Goal: Task Accomplishment & Management: Manage account settings

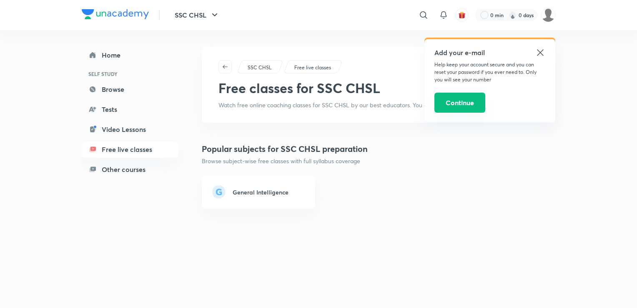
click at [466, 107] on button "Continue" at bounding box center [460, 103] width 51 height 20
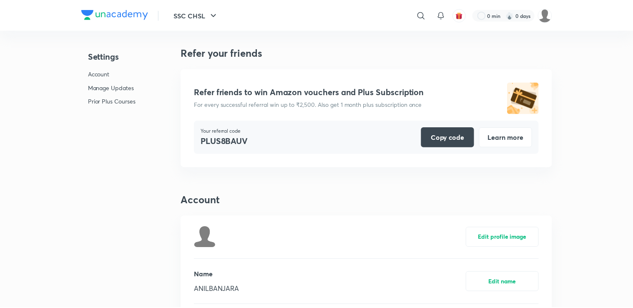
scroll to position [2043, 0]
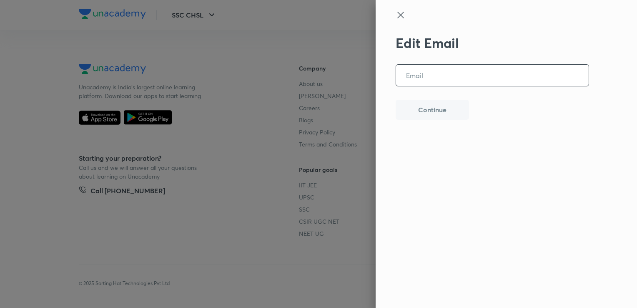
click at [448, 79] on input "email" at bounding box center [492, 75] width 193 height 21
type input "[EMAIL_ADDRESS][DOMAIN_NAME]"
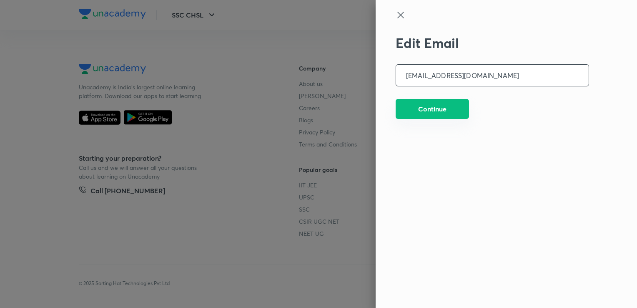
click at [413, 111] on button "Continue" at bounding box center [432, 109] width 73 height 20
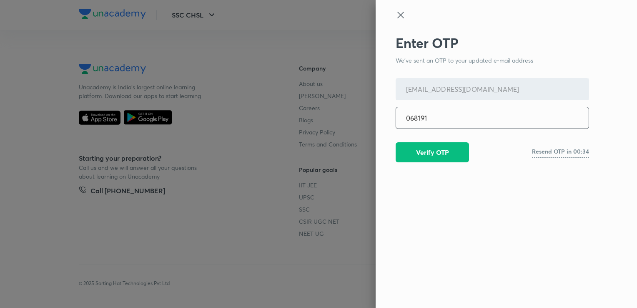
type input "068191"
click at [430, 149] on button "Verify OTP" at bounding box center [432, 151] width 73 height 20
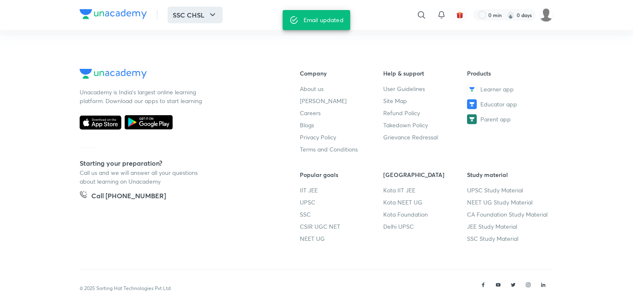
click at [202, 11] on button "SSC CHSL" at bounding box center [195, 15] width 55 height 17
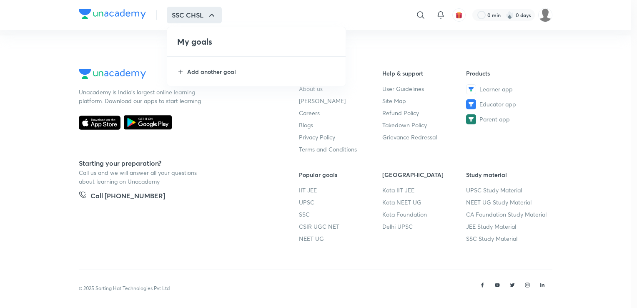
click at [206, 39] on h4 "My goals" at bounding box center [256, 41] width 159 height 13
click at [240, 182] on div at bounding box center [318, 154] width 637 height 308
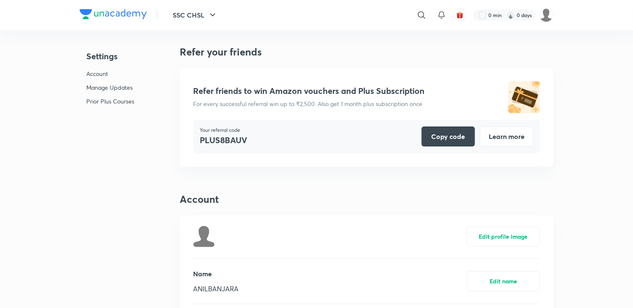
scroll to position [0, 0]
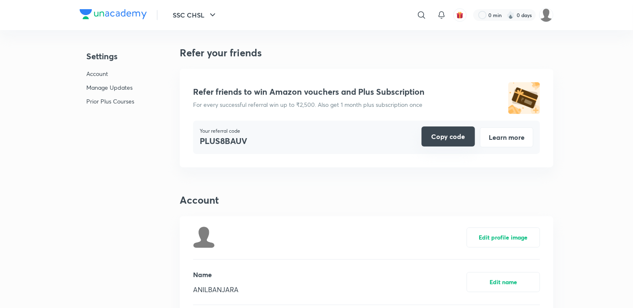
click at [444, 136] on button "Copy code" at bounding box center [448, 136] width 53 height 20
click at [460, 13] on img "button" at bounding box center [460, 15] width 8 height 8
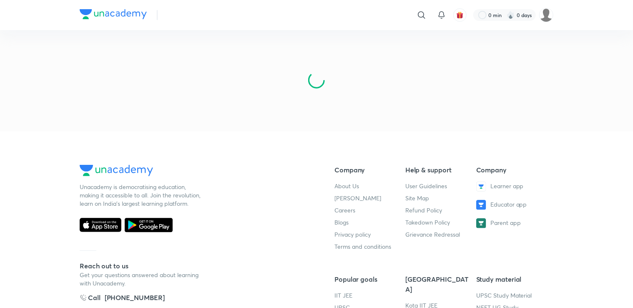
click at [460, 15] on img "button" at bounding box center [460, 15] width 8 height 8
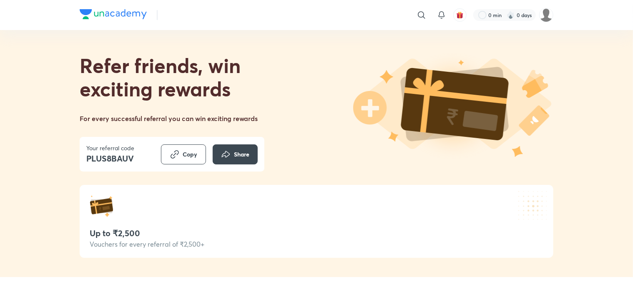
click at [96, 202] on img at bounding box center [101, 206] width 23 height 23
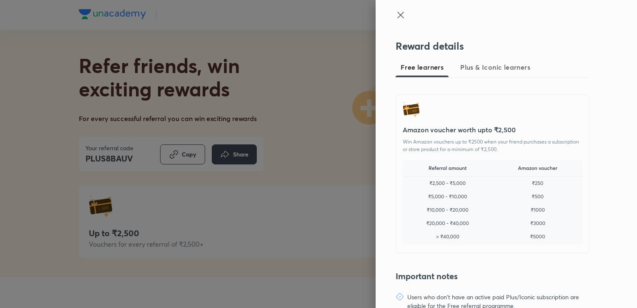
click at [407, 108] on img at bounding box center [411, 109] width 17 height 17
click at [484, 66] on span "Plus & Iconic learners" at bounding box center [495, 67] width 70 height 10
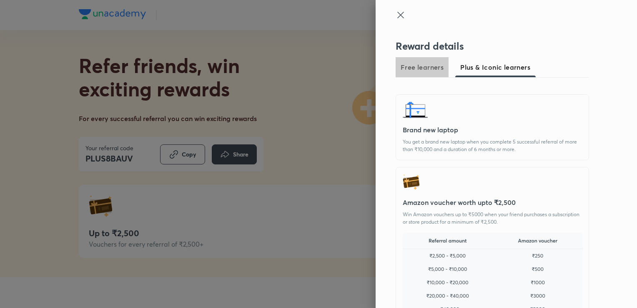
click at [404, 62] on span "Free learners" at bounding box center [422, 67] width 43 height 10
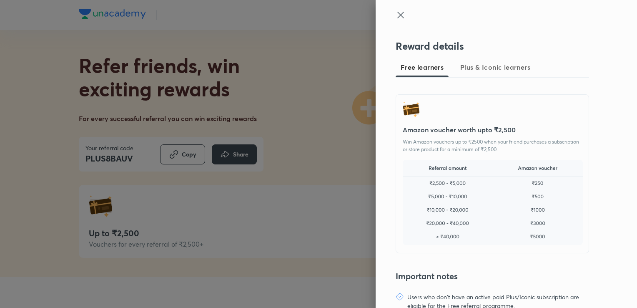
click at [384, 8] on div "Reward details Free learners Plus & Iconic learners Amazon voucher worth upto ₹…" at bounding box center [507, 154] width 262 height 308
click at [396, 18] on icon at bounding box center [401, 15] width 10 height 10
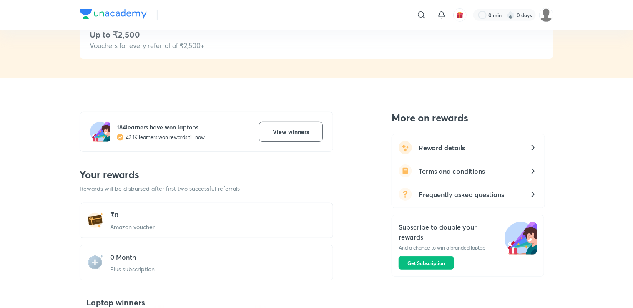
scroll to position [167, 0]
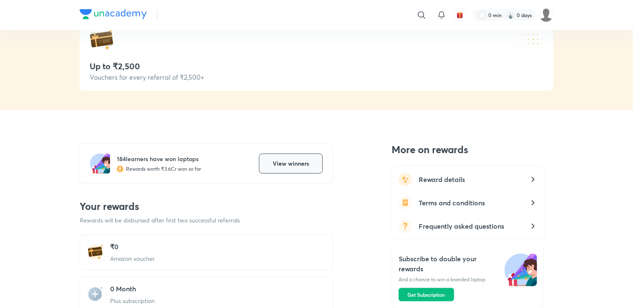
click at [290, 160] on span "View winners" at bounding box center [291, 163] width 36 height 8
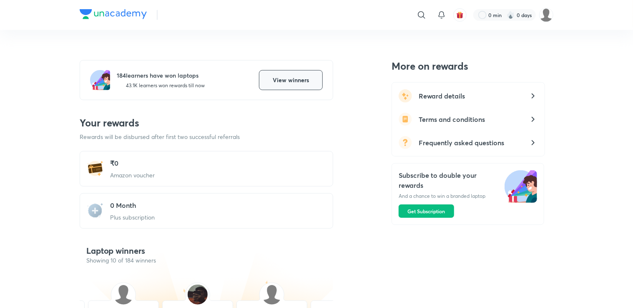
scroll to position [248, 0]
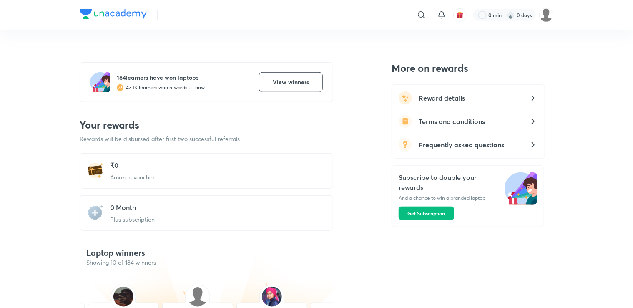
click at [174, 169] on div "₹0 Amazon voucher" at bounding box center [207, 170] width 254 height 35
click at [113, 176] on p "Amazon voucher" at bounding box center [132, 177] width 45 height 9
click at [95, 170] on img at bounding box center [95, 170] width 17 height 17
click at [128, 206] on h5 "0 Month" at bounding box center [132, 207] width 45 height 10
click at [91, 212] on img at bounding box center [95, 212] width 17 height 17
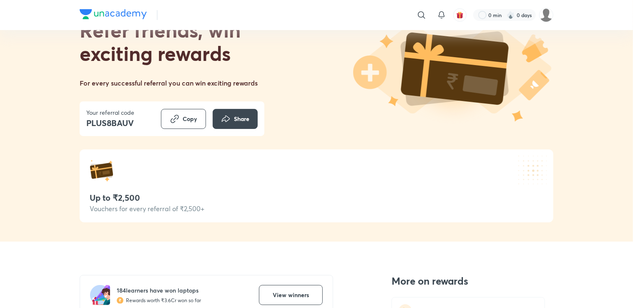
scroll to position [0, 0]
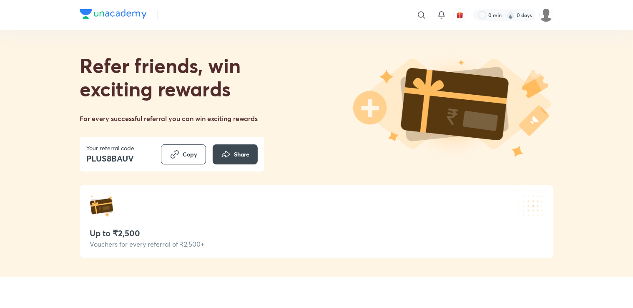
scroll to position [2048, 0]
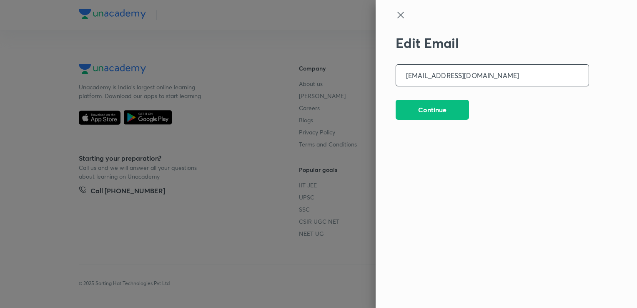
click at [403, 12] on icon at bounding box center [400, 15] width 6 height 6
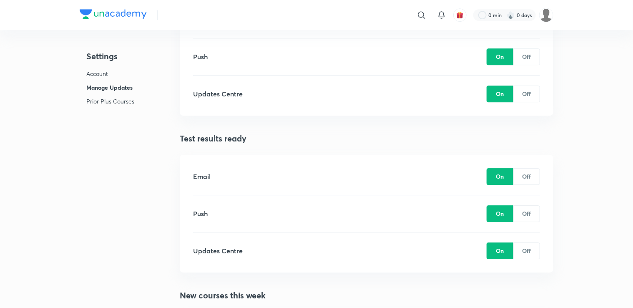
scroll to position [1089, 0]
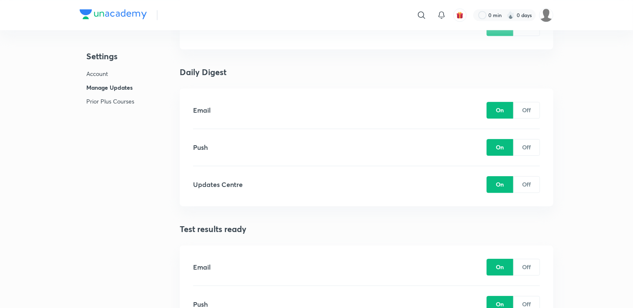
click at [118, 106] on li "Prior Plus Courses" at bounding box center [110, 104] width 48 height 14
click at [119, 103] on p "Prior Plus Courses" at bounding box center [110, 101] width 48 height 9
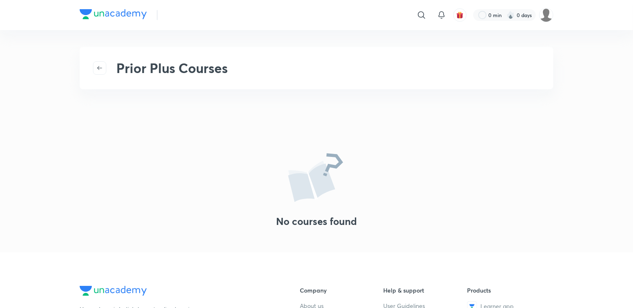
click at [208, 66] on h2 "Prior Plus Courses" at bounding box center [171, 68] width 111 height 16
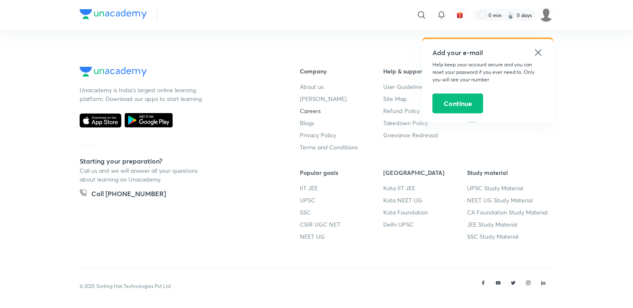
scroll to position [222, 0]
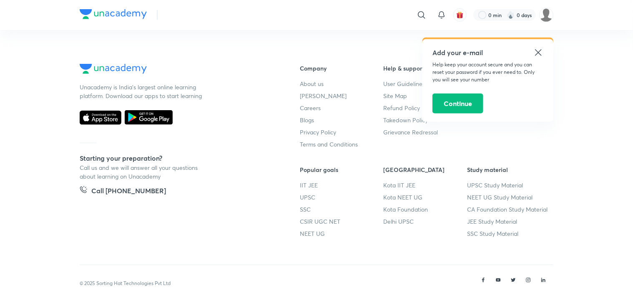
click at [542, 50] on icon at bounding box center [538, 53] width 10 height 10
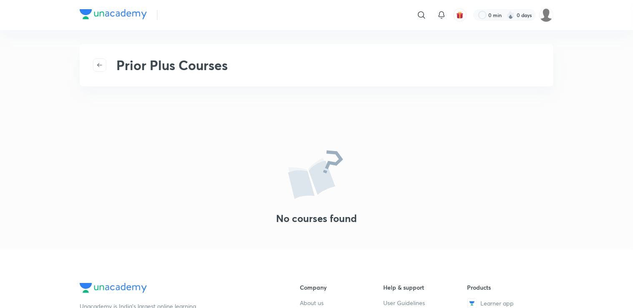
scroll to position [0, 0]
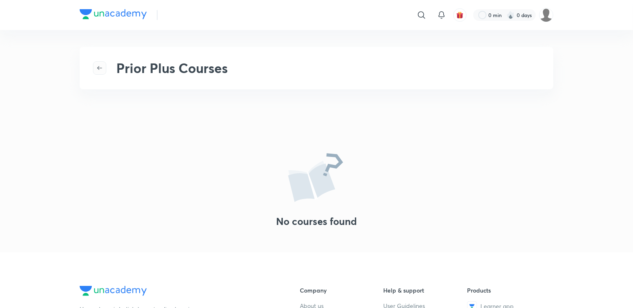
click at [99, 66] on icon "button" at bounding box center [99, 68] width 5 height 4
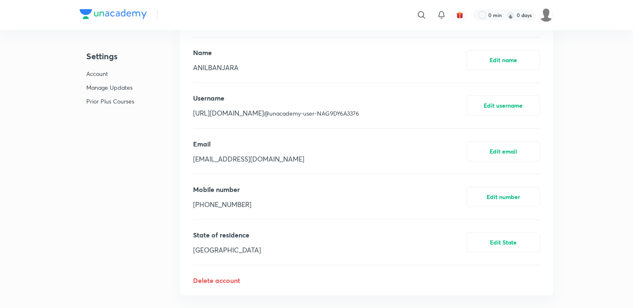
scroll to position [2048, 0]
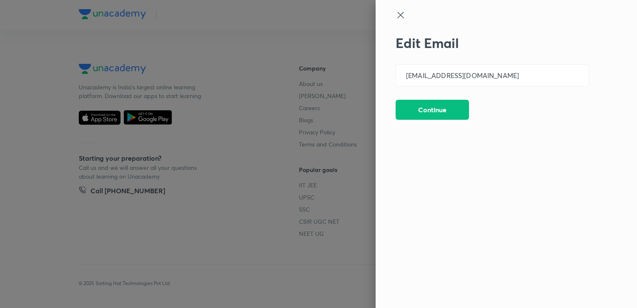
click at [400, 15] on icon at bounding box center [400, 15] width 6 height 6
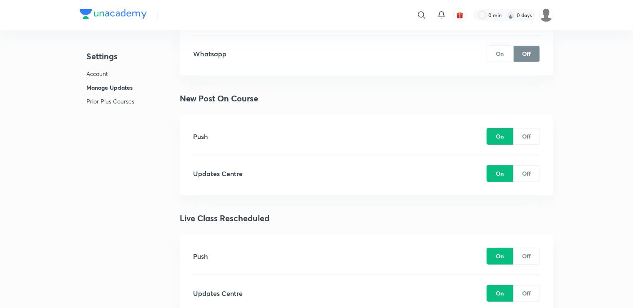
scroll to position [1714, 0]
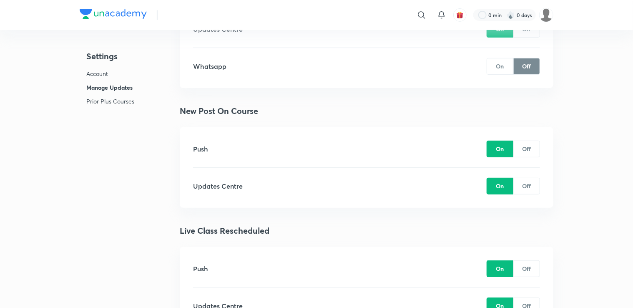
click at [103, 71] on p "Account" at bounding box center [110, 73] width 48 height 9
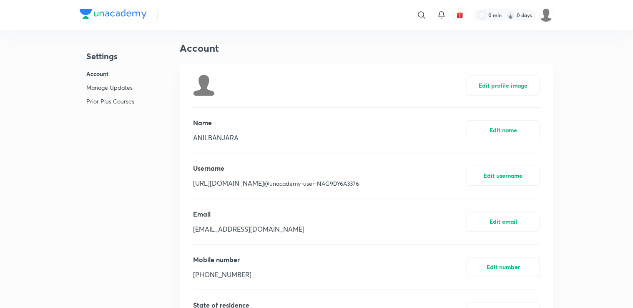
scroll to position [150, 0]
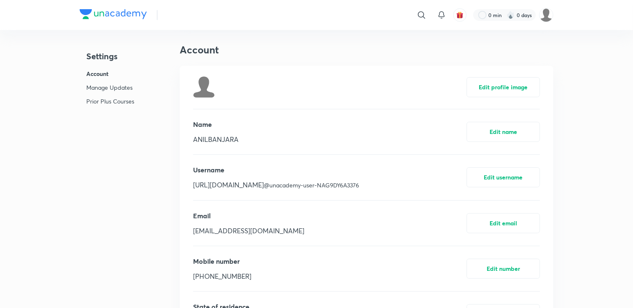
click at [107, 57] on h4 "Settings" at bounding box center [110, 56] width 48 height 13
click at [424, 15] on icon at bounding box center [422, 15] width 10 height 10
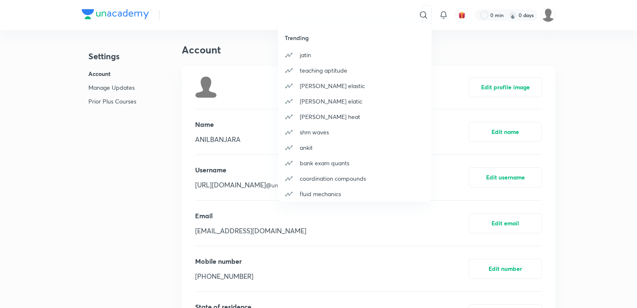
click at [334, 13] on div "Trending [PERSON_NAME] teaching aptitude [PERSON_NAME] elastic [PERSON_NAME] el…" at bounding box center [318, 154] width 637 height 308
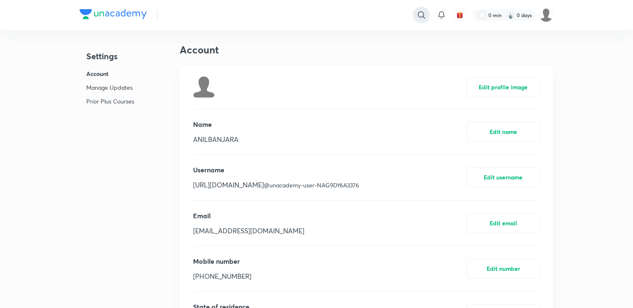
click at [421, 13] on icon at bounding box center [422, 15] width 10 height 10
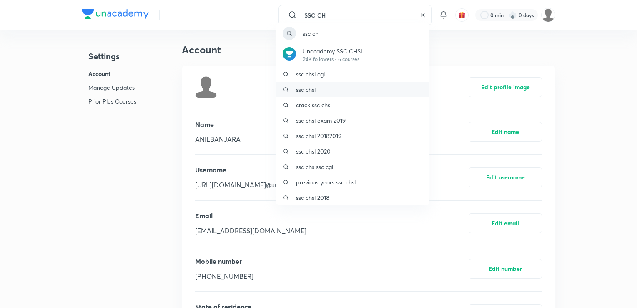
type input "SSC CH"
click at [337, 86] on div "ssc chsl" at bounding box center [352, 89] width 153 height 15
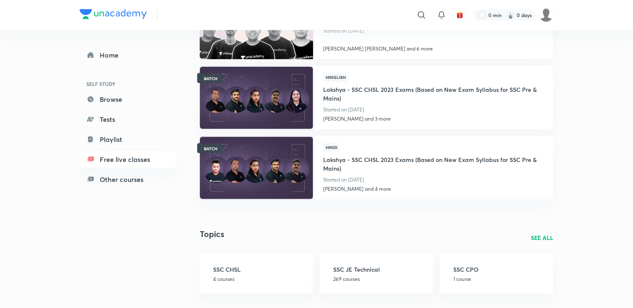
scroll to position [292, 0]
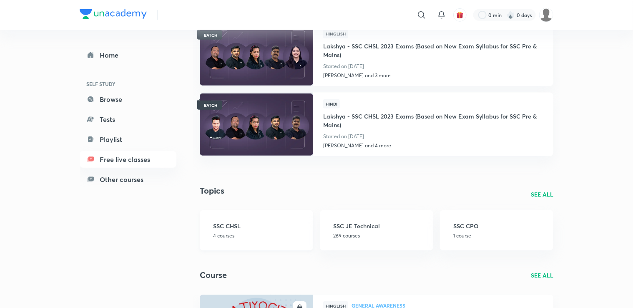
click at [247, 223] on h3 "SSC CHSL" at bounding box center [260, 225] width 95 height 9
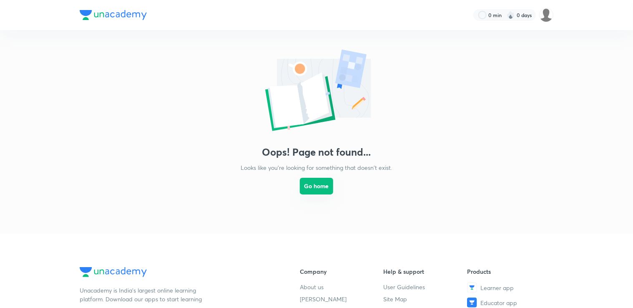
click at [310, 189] on button "Go home" at bounding box center [316, 186] width 33 height 17
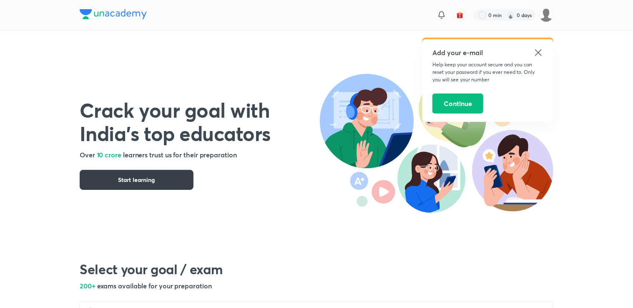
click at [153, 186] on button "Start learning" at bounding box center [137, 180] width 114 height 20
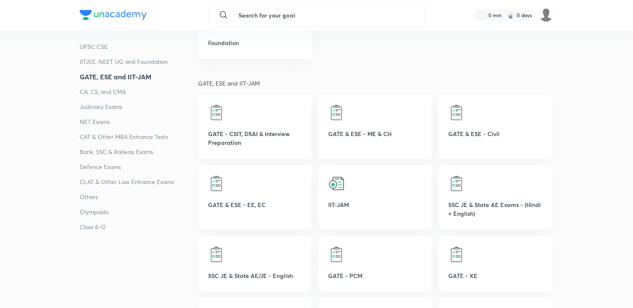
scroll to position [417, 0]
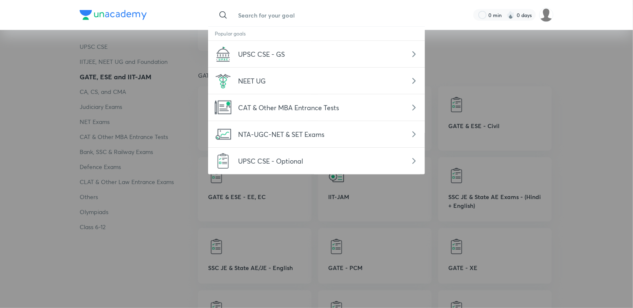
click at [280, 10] on input "text" at bounding box center [324, 15] width 187 height 23
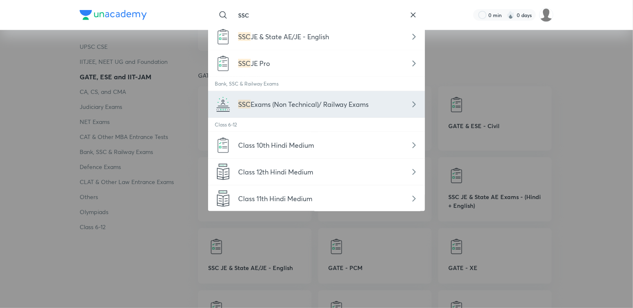
scroll to position [45, 0]
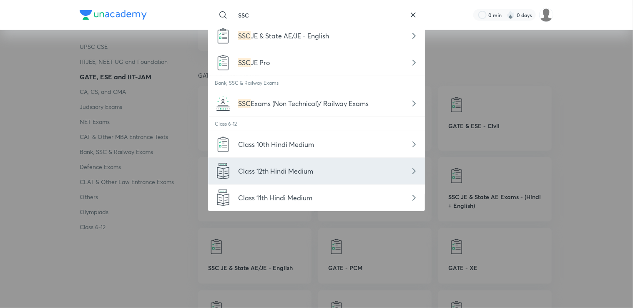
click at [294, 173] on span "Class 12th Hindi Medium" at bounding box center [275, 170] width 75 height 9
type input "Class 12th Hindi Medium"
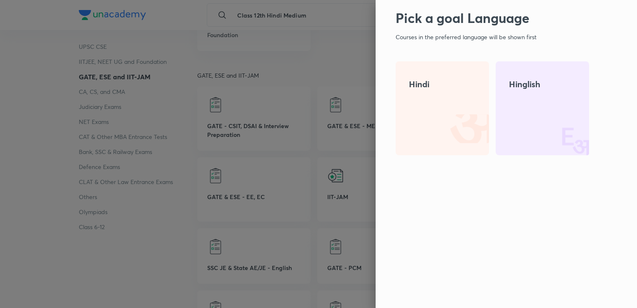
click at [312, 29] on div at bounding box center [318, 154] width 637 height 308
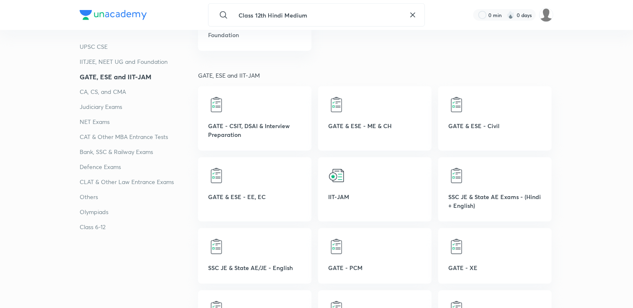
click at [416, 12] on icon at bounding box center [413, 15] width 10 height 10
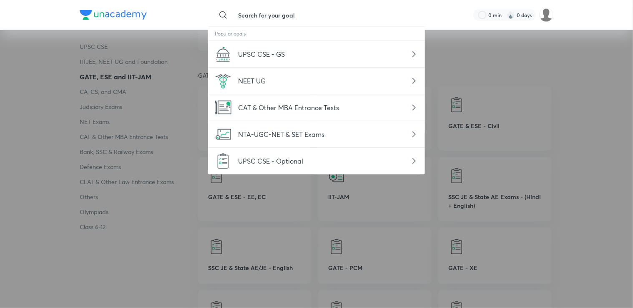
click at [44, 96] on div at bounding box center [316, 154] width 633 height 308
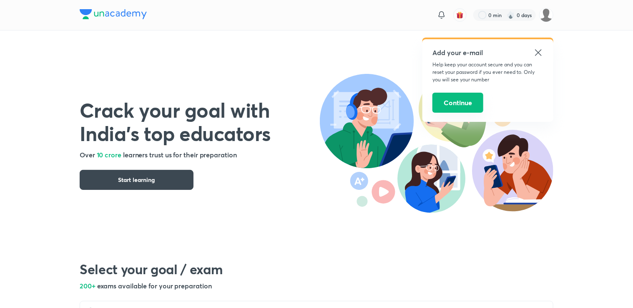
click at [467, 100] on button "Continue" at bounding box center [458, 103] width 51 height 20
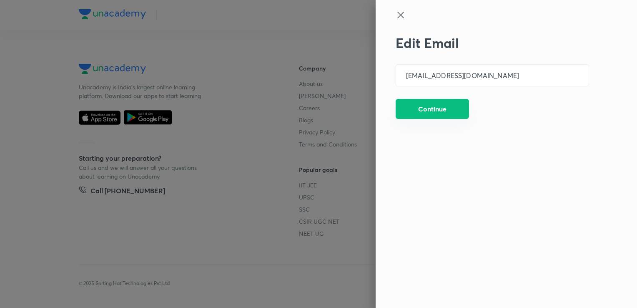
click at [441, 114] on button "Continue" at bounding box center [432, 109] width 73 height 20
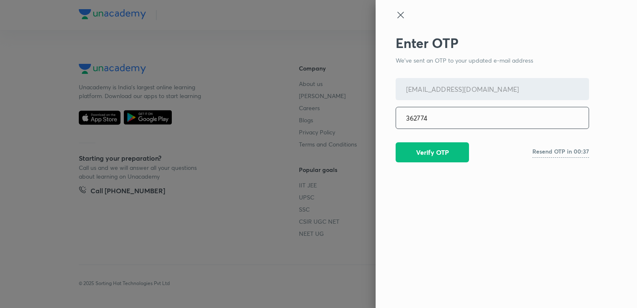
type input "362774"
click at [445, 153] on button "Verify OTP" at bounding box center [432, 151] width 73 height 20
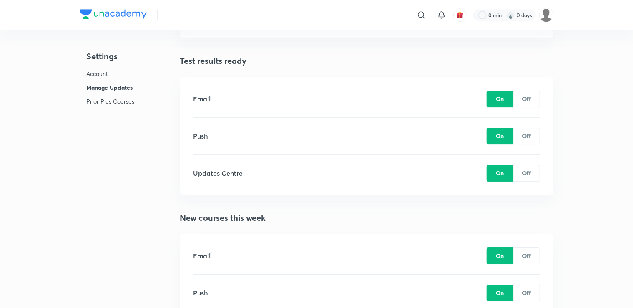
scroll to position [1255, 0]
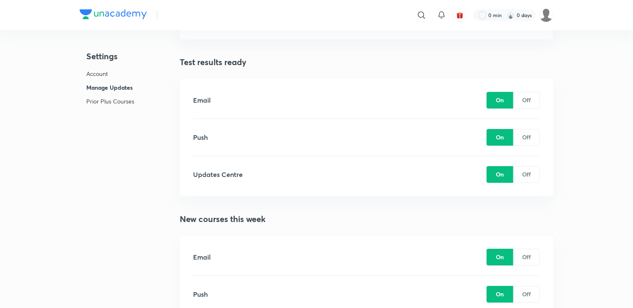
click at [99, 74] on p "Account" at bounding box center [110, 73] width 48 height 9
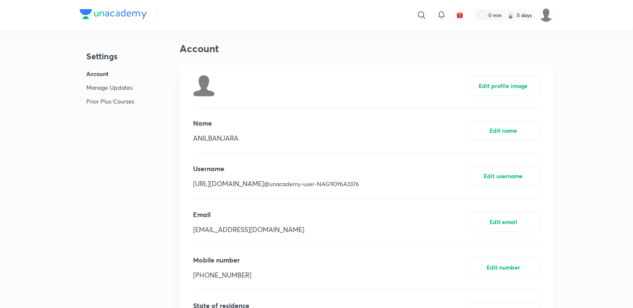
scroll to position [150, 0]
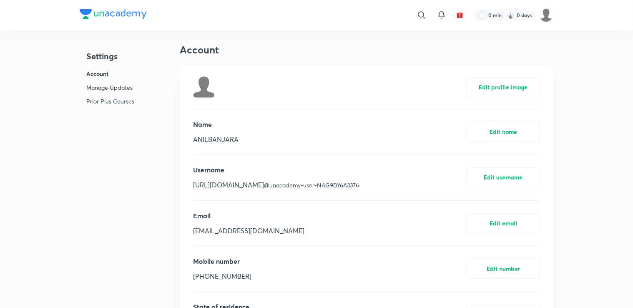
click at [115, 57] on h4 "Settings" at bounding box center [110, 56] width 48 height 13
click at [106, 102] on p "Prior Plus Courses" at bounding box center [110, 101] width 48 height 9
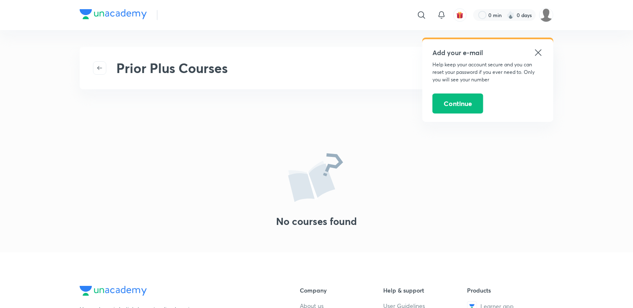
click at [539, 53] on icon at bounding box center [538, 52] width 6 height 6
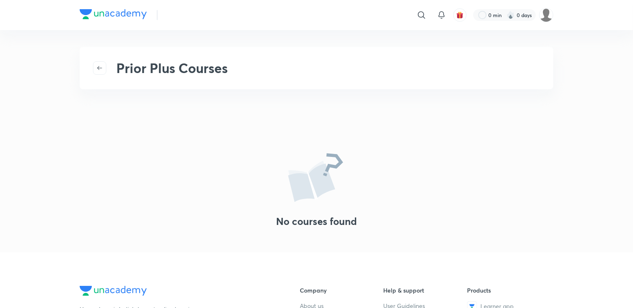
click at [212, 67] on h2 "Prior Plus Courses" at bounding box center [171, 68] width 111 height 16
click at [177, 67] on h2 "Prior Plus Courses" at bounding box center [171, 68] width 111 height 16
click at [97, 69] on icon "button" at bounding box center [99, 68] width 7 height 7
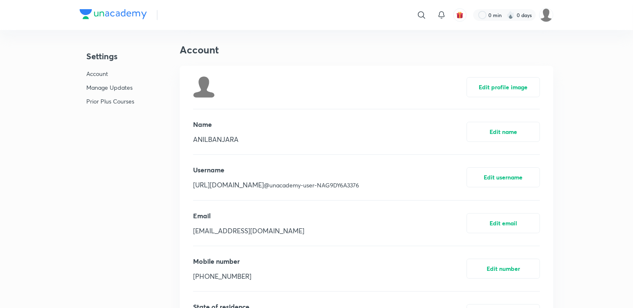
scroll to position [2048, 0]
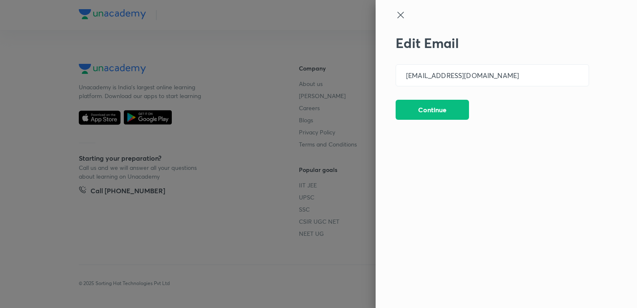
click at [403, 19] on icon at bounding box center [401, 15] width 10 height 10
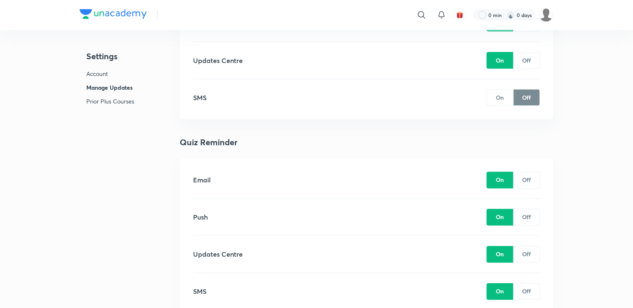
scroll to position [630, 0]
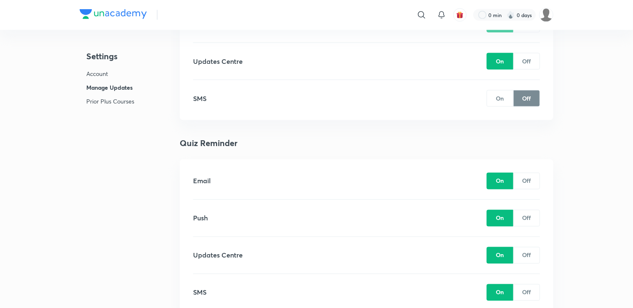
click at [107, 73] on p "Account" at bounding box center [110, 73] width 48 height 9
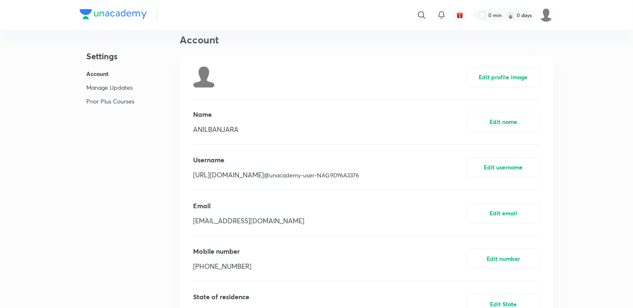
scroll to position [150, 0]
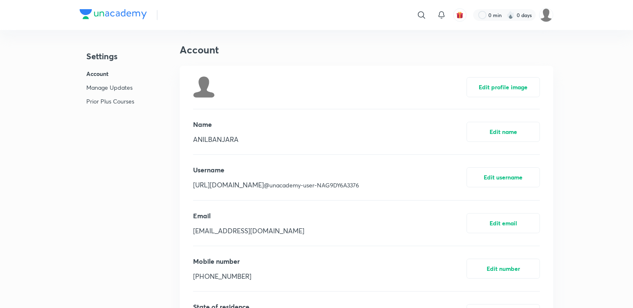
click at [110, 101] on p "Prior Plus Courses" at bounding box center [110, 101] width 48 height 9
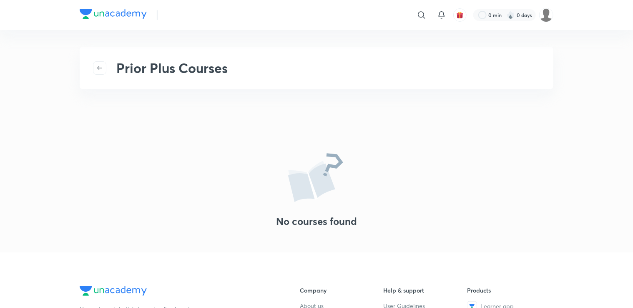
click at [148, 74] on h2 "Prior Plus Courses" at bounding box center [171, 68] width 111 height 16
click at [421, 19] on icon at bounding box center [422, 15] width 10 height 10
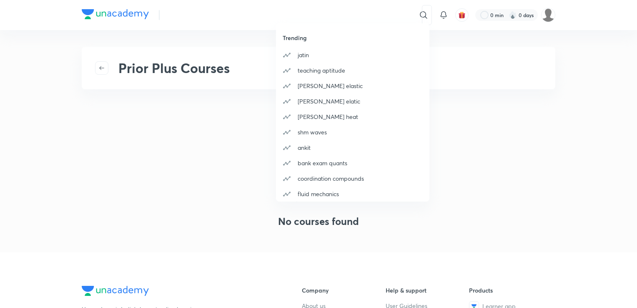
click at [345, 14] on div "Trending [PERSON_NAME] teaching aptitude [PERSON_NAME] elastic [PERSON_NAME] el…" at bounding box center [318, 154] width 637 height 308
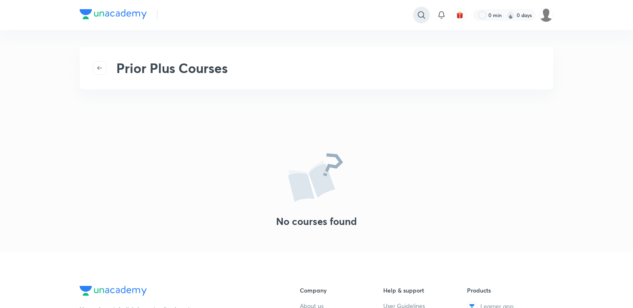
click at [424, 13] on icon at bounding box center [422, 15] width 10 height 10
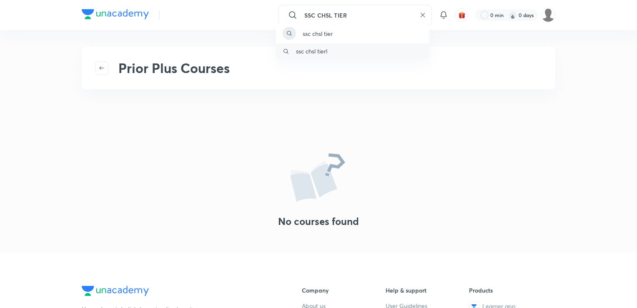
type input "SSC CHSL TIER"
click at [348, 48] on div "ssc chsl tierl" at bounding box center [352, 50] width 153 height 15
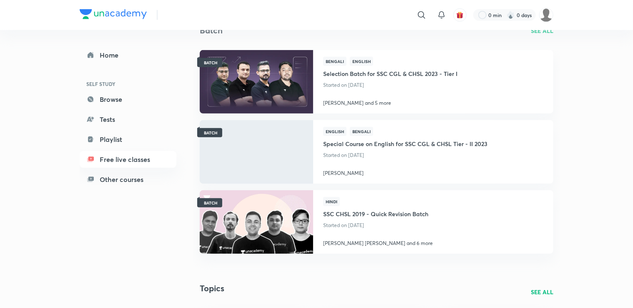
scroll to position [209, 0]
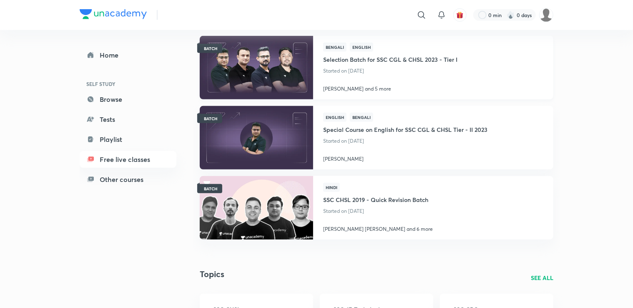
click at [264, 70] on img at bounding box center [257, 67] width 116 height 65
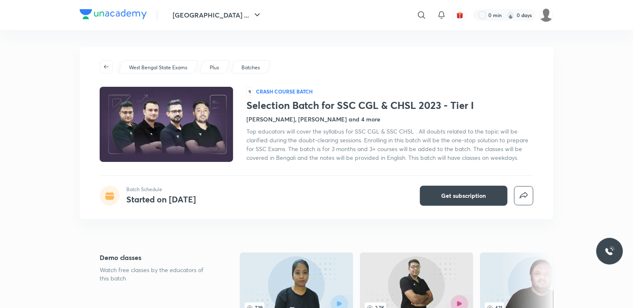
click at [166, 119] on img at bounding box center [166, 124] width 136 height 77
click at [155, 116] on img at bounding box center [166, 124] width 136 height 77
click at [159, 114] on img at bounding box center [166, 124] width 136 height 77
click at [485, 199] on span "Get subscription" at bounding box center [464, 195] width 45 height 8
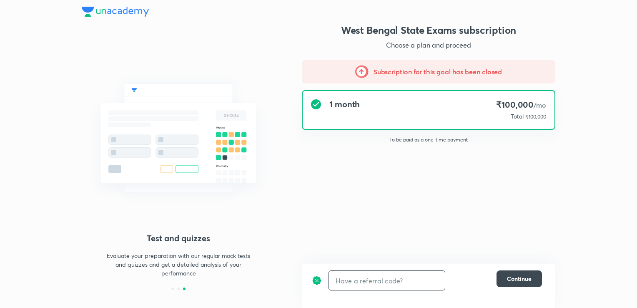
click at [364, 285] on input "text" at bounding box center [387, 281] width 116 height 20
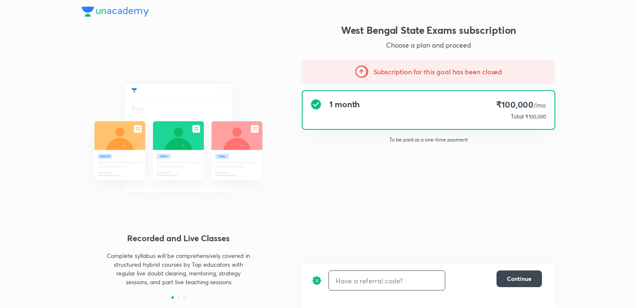
paste input "Let's learn together on Unacademy. Get a special discount on your subscription …"
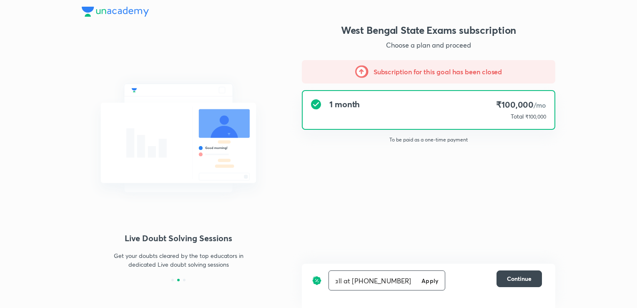
type input "Let's learn together on Unacademy. Get a special discount on your subscription …"
click at [104, 10] on img at bounding box center [115, 12] width 67 height 10
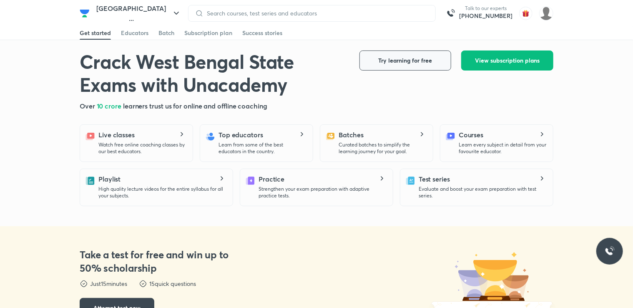
click at [411, 66] on button "Try learning for free" at bounding box center [406, 60] width 92 height 20
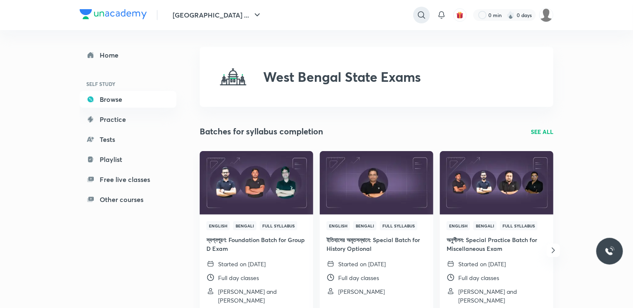
click at [421, 13] on icon at bounding box center [422, 15] width 10 height 10
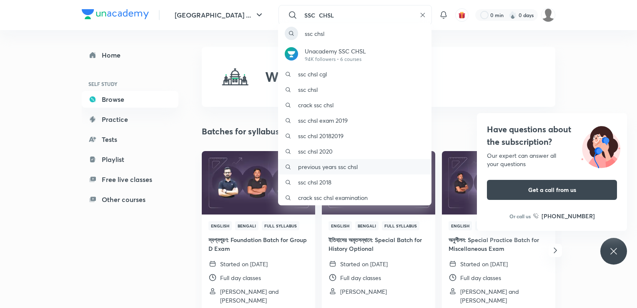
type input "SSC CHSL"
click at [355, 171] on div "previous years ssc chsl" at bounding box center [354, 166] width 153 height 15
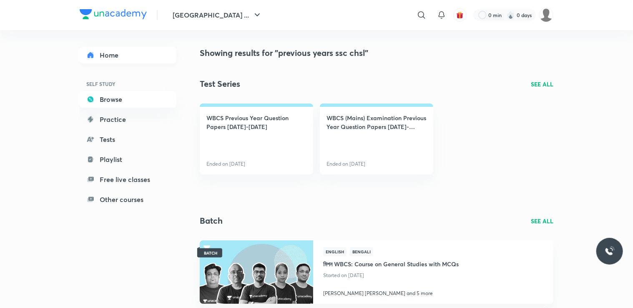
click at [106, 58] on link "Home" at bounding box center [128, 55] width 97 height 17
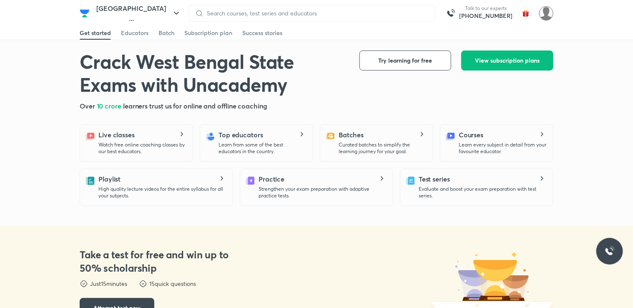
click at [551, 12] on img at bounding box center [546, 13] width 14 height 14
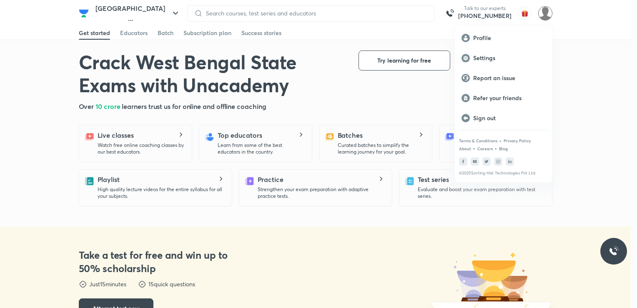
click at [270, 147] on div at bounding box center [318, 154] width 637 height 308
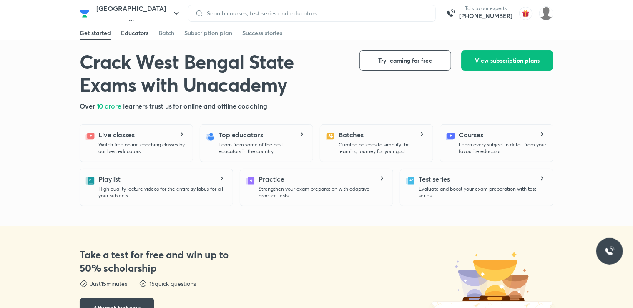
click at [133, 29] on div "Educators" at bounding box center [135, 33] width 28 height 8
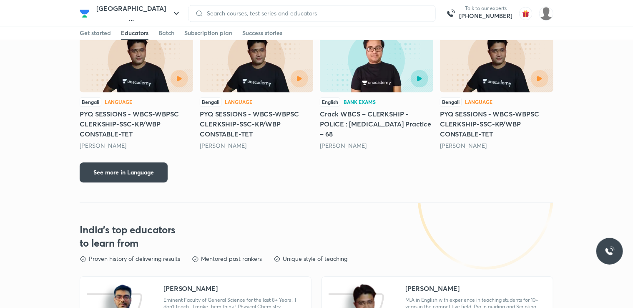
scroll to position [638, 0]
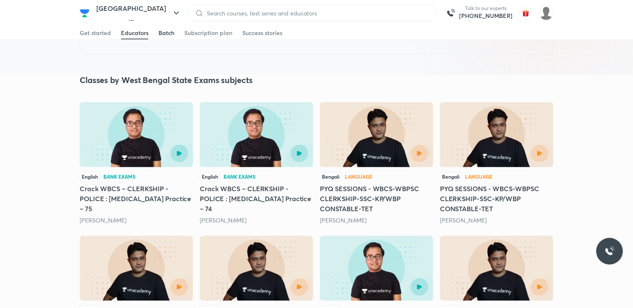
click at [171, 34] on div "Batch" at bounding box center [166, 33] width 16 height 8
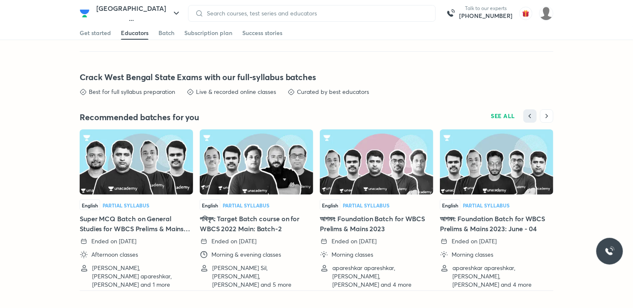
scroll to position [1507, 0]
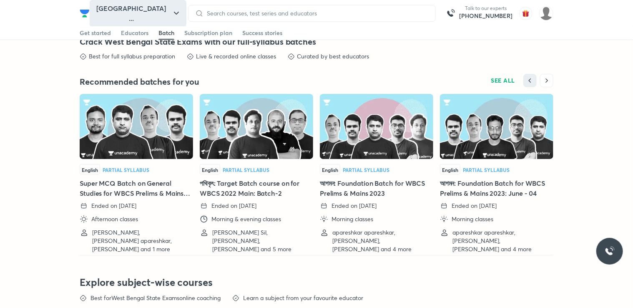
click at [171, 16] on icon "button" at bounding box center [176, 13] width 10 height 10
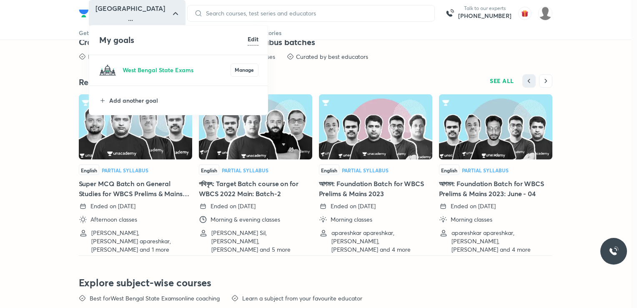
click at [58, 107] on div at bounding box center [318, 154] width 637 height 308
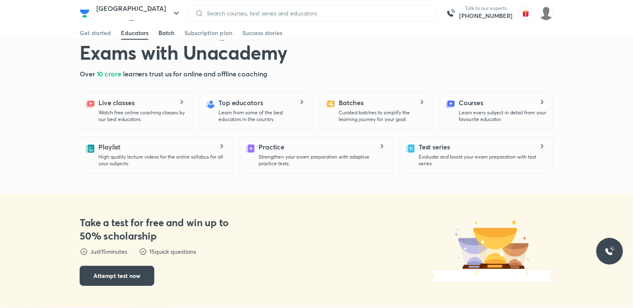
scroll to position [0, 0]
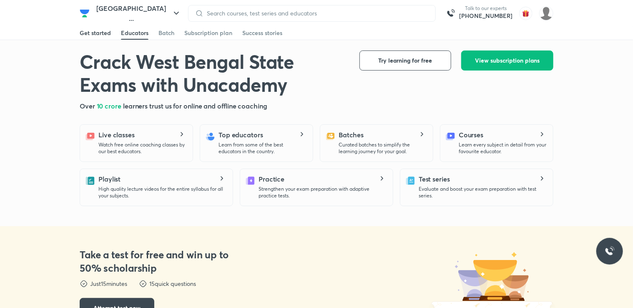
click at [102, 31] on div "Get started" at bounding box center [95, 33] width 31 height 8
click at [553, 18] on header "West Bengal State ... Talk to our experts +91-8585858585 Get started Educators …" at bounding box center [316, 13] width 633 height 27
click at [550, 16] on img at bounding box center [546, 13] width 14 height 14
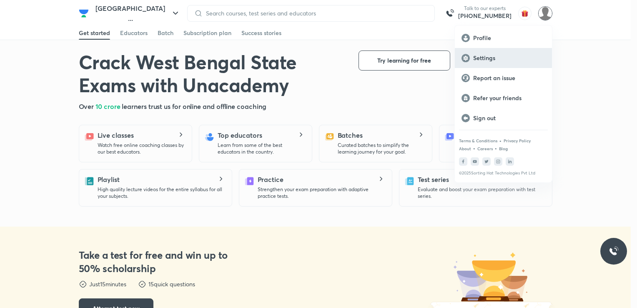
click at [490, 53] on div "Settings" at bounding box center [503, 58] width 97 height 20
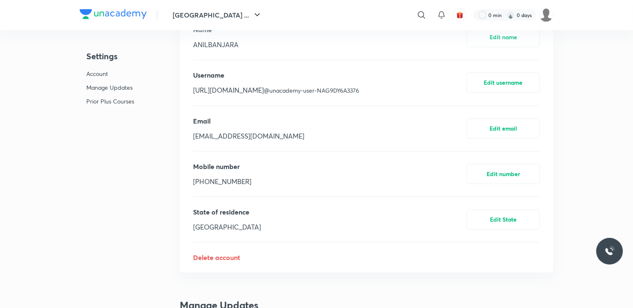
scroll to position [250, 0]
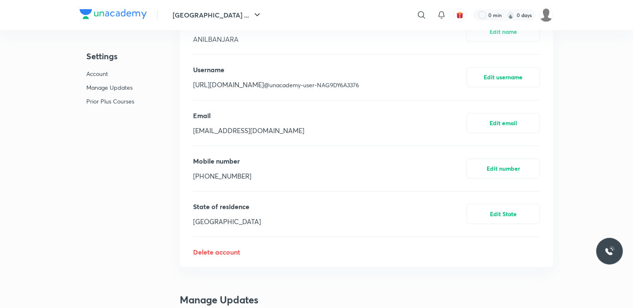
click at [230, 254] on p "Delete account" at bounding box center [366, 252] width 347 height 10
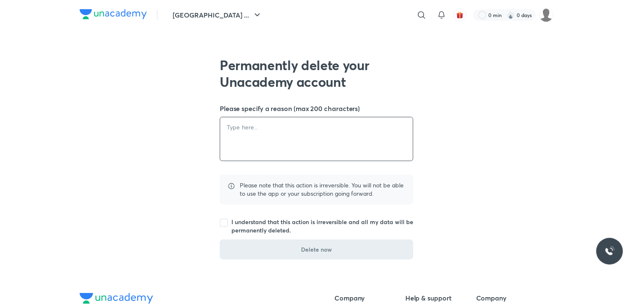
click at [241, 127] on textarea at bounding box center [316, 138] width 193 height 43
click at [270, 133] on textarea "NO INTERIES" at bounding box center [316, 138] width 193 height 43
click at [273, 123] on textarea "NO INTERIES" at bounding box center [316, 138] width 193 height 43
type textarea "NO FACALTI FOR THIS COURSE SSC CHSL"
click at [231, 194] on div "Please note that this action is irreversible. You will not be able to use the a…" at bounding box center [317, 189] width 194 height 30
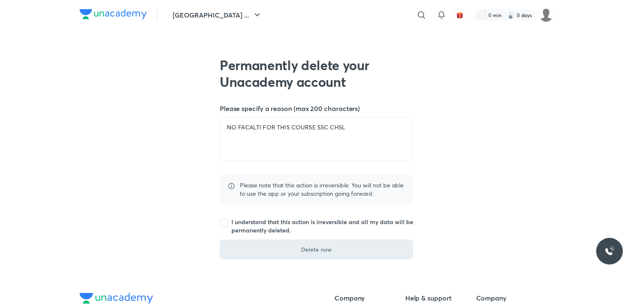
click at [537, 13] on div "0 min 0 days" at bounding box center [510, 15] width 87 height 14
click at [544, 13] on img at bounding box center [546, 15] width 14 height 14
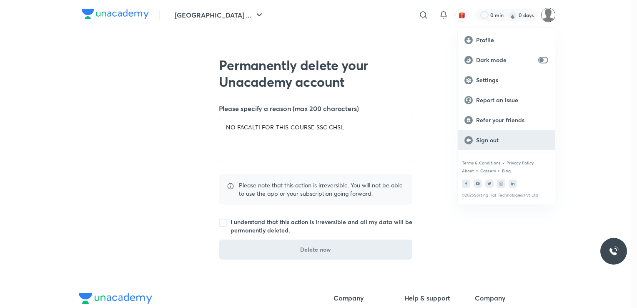
click at [499, 139] on p "Sign out" at bounding box center [512, 140] width 72 height 8
